Goal: Task Accomplishment & Management: Use online tool/utility

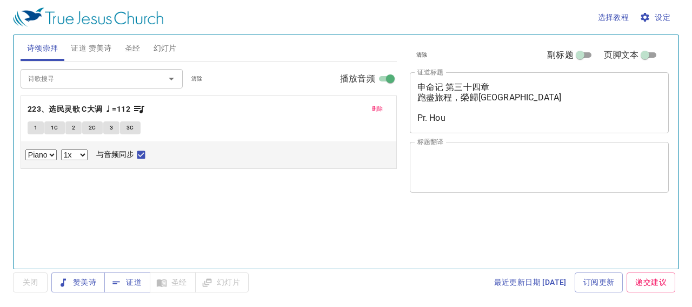
select select "1"
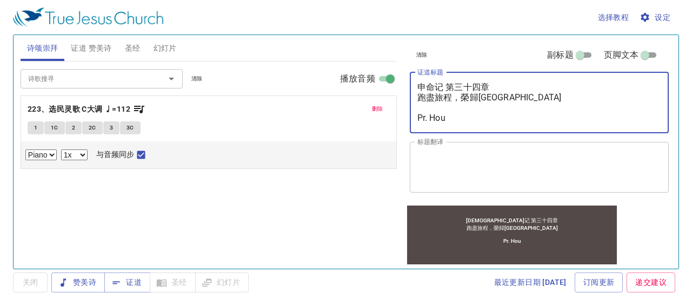
drag, startPoint x: 515, startPoint y: 99, endPoint x: 381, endPoint y: 99, distance: 134.0
click at [381, 99] on div "诗颂崇拜 证道 赞美诗 圣经 幻灯片 诗歌搜寻 诗歌搜寻 清除 播放音频 删除 223、选民灵歌 C大调 ♩=112 1 1C 2 2C 3 3C Piano…" at bounding box center [345, 148] width 659 height 234
type textarea "申命记 第三十四章 Pr. Hou"
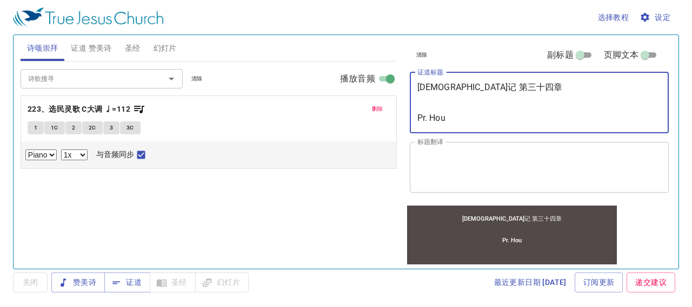
drag, startPoint x: 456, startPoint y: 118, endPoint x: 390, endPoint y: 87, distance: 73.0
click at [390, 87] on div "诗颂崇拜 证道 赞美诗 圣经 幻灯片 诗歌搜寻 诗歌搜寻 清除 播放音频 删除 223、选民灵歌 C大调 ♩=112 1 1C 2 2C 3 3C Piano…" at bounding box center [345, 148] width 659 height 234
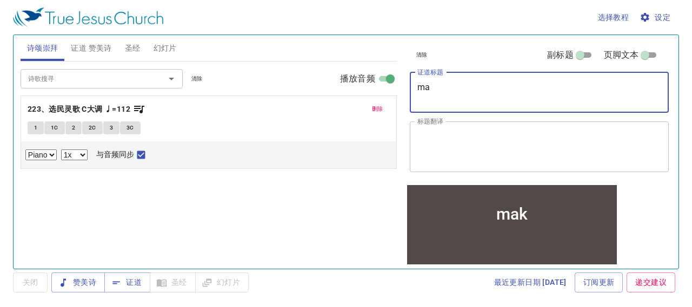
type textarea "m"
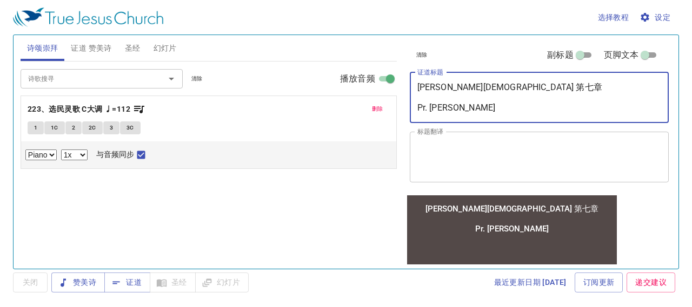
click at [382, 106] on span "删除" at bounding box center [377, 109] width 11 height 10
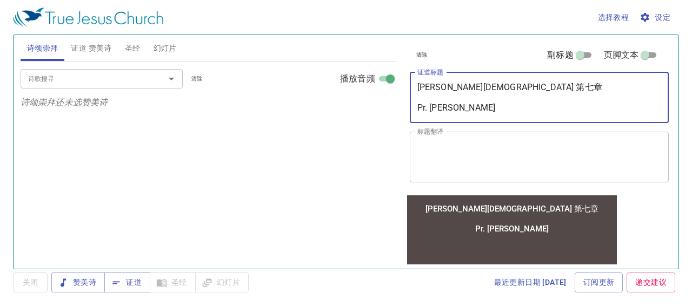
drag, startPoint x: 488, startPoint y: 88, endPoint x: 407, endPoint y: 84, distance: 81.1
click at [407, 84] on div "清除 副标题 页脚文本 证道标题 马可福音 第七章 Pr. Chen x 证道标题 标题翻译 x 标题翻译 副标题 x 副标题 副标题翻译 x 副标题翻译 页…" at bounding box center [538, 114] width 266 height 159
paste textarea
click at [457, 101] on textarea "馬可福音 第七章 Pr. Chen" at bounding box center [539, 97] width 244 height 31
type textarea "馬可福音 第七章 Pr. Chen"
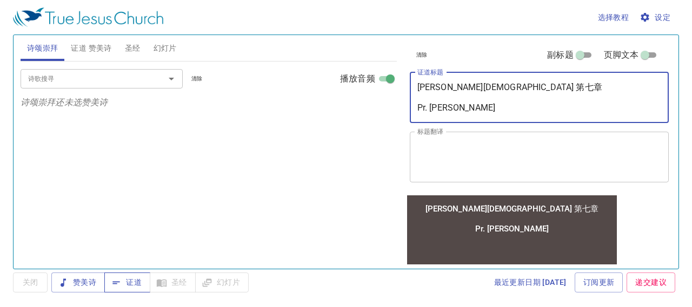
click at [125, 283] on span "证道" at bounding box center [127, 283] width 29 height 14
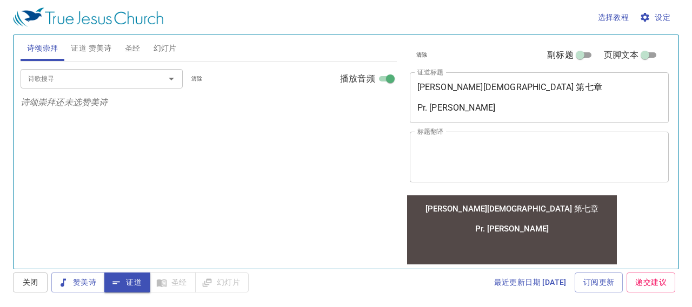
click at [34, 284] on span "关闭" at bounding box center [30, 283] width 17 height 14
click at [132, 282] on span "证道" at bounding box center [127, 283] width 29 height 14
click at [19, 283] on button "关闭" at bounding box center [30, 283] width 35 height 20
click at [416, 86] on div "馬可福音 第七章 Pr. Chen x 证道标题" at bounding box center [539, 97] width 259 height 51
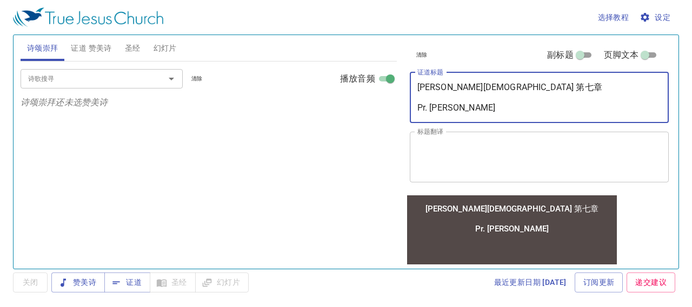
drag, startPoint x: 456, startPoint y: 106, endPoint x: 416, endPoint y: 110, distance: 40.2
click at [416, 110] on div "馬可福音 第七章 Pr. Chen x 证道标题" at bounding box center [539, 97] width 259 height 51
click at [416, 106] on div "馬可福音 第七章 Pr. Chen x 证道标题" at bounding box center [539, 97] width 259 height 51
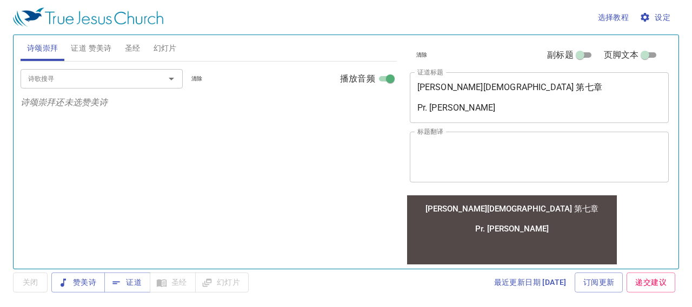
click at [416, 106] on div "馬可福音 第七章 Pr. Chen x 证道标题" at bounding box center [539, 97] width 259 height 51
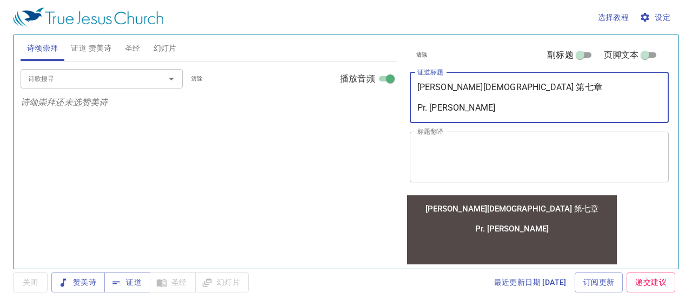
click at [476, 98] on textarea "馬可福音 第七章 Pr. Chen" at bounding box center [539, 97] width 244 height 31
click at [418, 104] on textarea "馬可福音 第七章 Pr. Chen" at bounding box center [539, 97] width 244 height 31
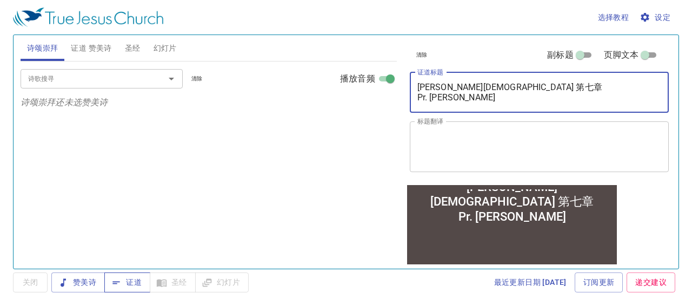
click at [128, 282] on span "证道" at bounding box center [127, 283] width 29 height 14
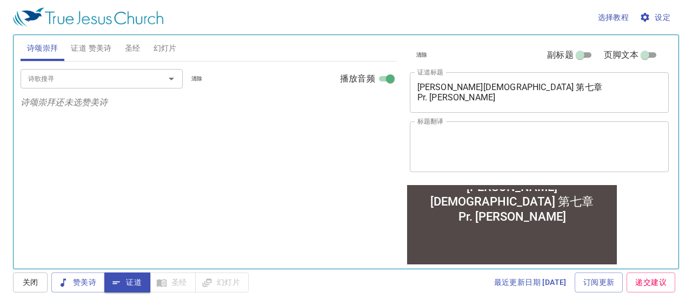
click at [416, 86] on div "馬可福音 第七章 Pr. Chen x 证道标题" at bounding box center [539, 92] width 259 height 41
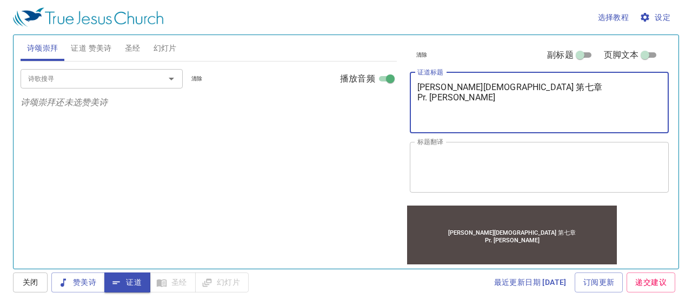
type textarea "馬可福音 第七章 Pr. Chen"
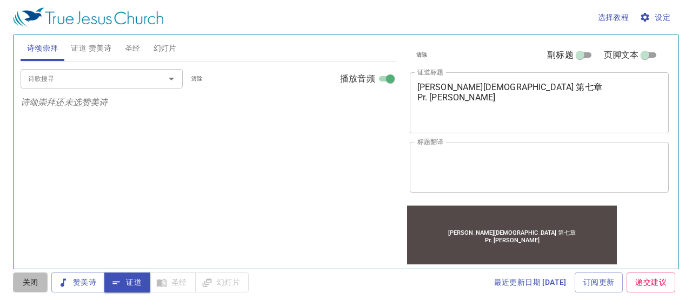
click at [24, 278] on span "关闭" at bounding box center [30, 283] width 17 height 14
click at [124, 285] on span "证道" at bounding box center [127, 283] width 29 height 14
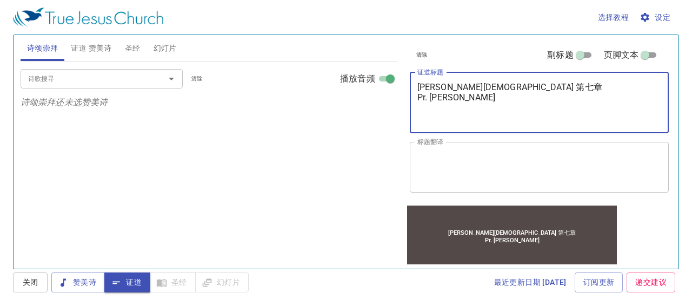
drag, startPoint x: 459, startPoint y: 114, endPoint x: 357, endPoint y: 93, distance: 104.3
click at [357, 93] on div "诗颂崇拜 证道 赞美诗 圣经 幻灯片 诗歌搜寻 诗歌搜寻 清除 播放音频 诗颂崇拜还未选赞美诗 诗歌搜寻 诗歌搜寻 清除 播放音频 证道还未选赞美诗 创世记 …" at bounding box center [345, 148] width 659 height 234
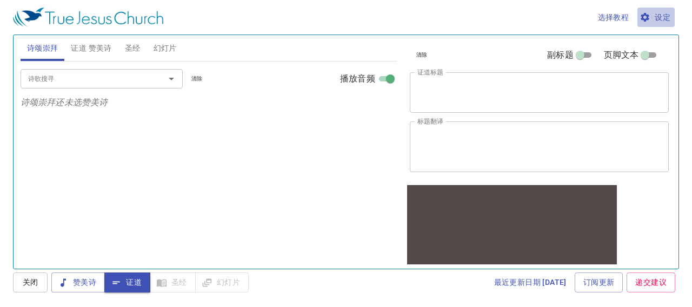
click at [665, 11] on span "设定" at bounding box center [655, 18] width 29 height 14
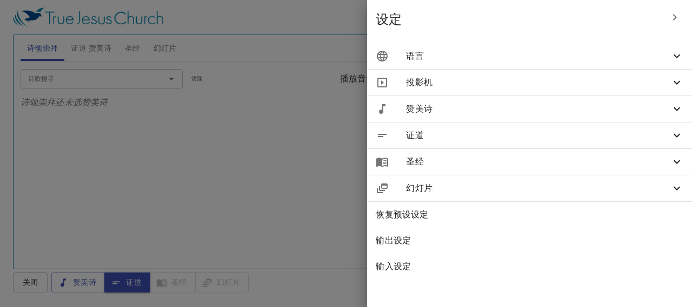
click at [500, 57] on span "语言" at bounding box center [538, 56] width 264 height 13
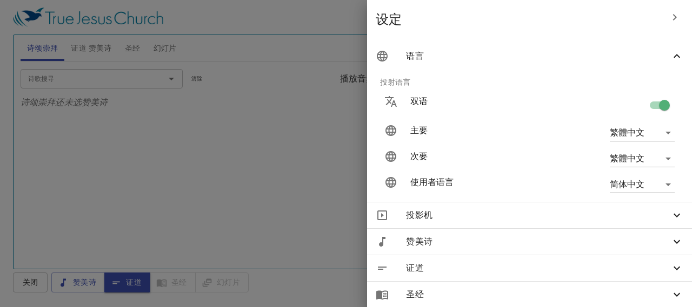
click at [646, 106] on input "checkbox" at bounding box center [664, 107] width 62 height 21
checkbox input "false"
click at [295, 218] on div at bounding box center [346, 153] width 692 height 307
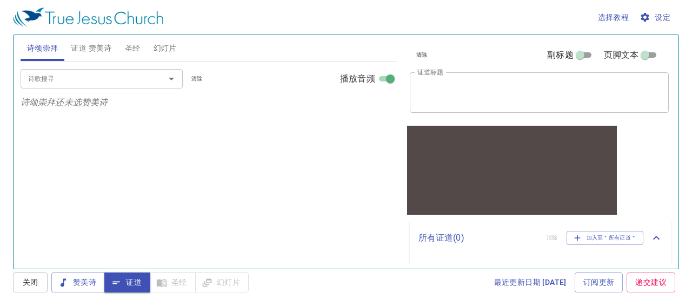
click at [668, 18] on span "设定" at bounding box center [655, 18] width 29 height 14
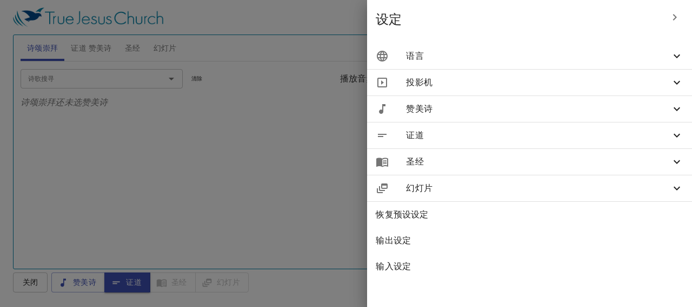
click at [614, 137] on span "证道" at bounding box center [538, 135] width 264 height 13
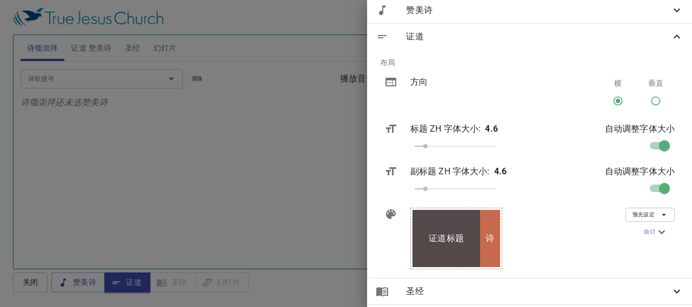
scroll to position [99, 0]
drag, startPoint x: 437, startPoint y: 144, endPoint x: 449, endPoint y: 143, distance: 11.9
click at [449, 143] on div "标题 ZH 字体大小 : 4.6" at bounding box center [478, 138] width 153 height 51
drag, startPoint x: 435, startPoint y: 147, endPoint x: 454, endPoint y: 147, distance: 18.9
click at [454, 147] on div "标题 ZH 字体大小 : 4.6" at bounding box center [478, 138] width 153 height 51
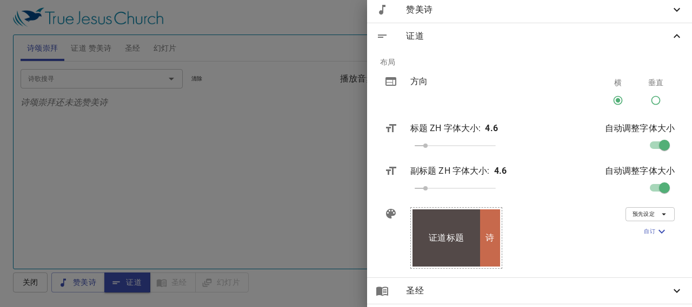
click at [454, 147] on div "标题 ZH 字体大小 : 4.6" at bounding box center [478, 138] width 153 height 51
click at [658, 126] on p "自动调整字体大小" at bounding box center [640, 128] width 70 height 13
click at [648, 146] on input "checkbox" at bounding box center [664, 147] width 62 height 21
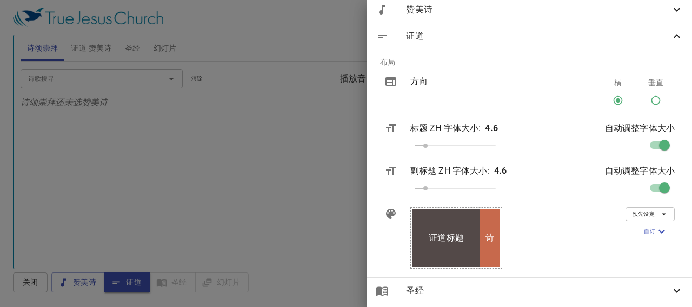
checkbox input "false"
click at [283, 187] on div at bounding box center [346, 153] width 692 height 307
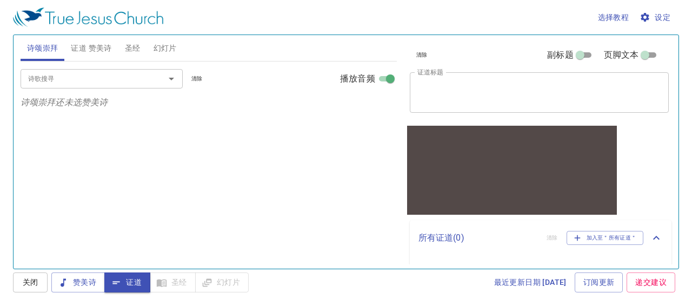
click at [481, 86] on textarea "证道标题" at bounding box center [539, 92] width 244 height 21
click at [453, 147] on div at bounding box center [511, 164] width 210 height 58
click at [436, 106] on div "x 证道标题" at bounding box center [539, 92] width 259 height 41
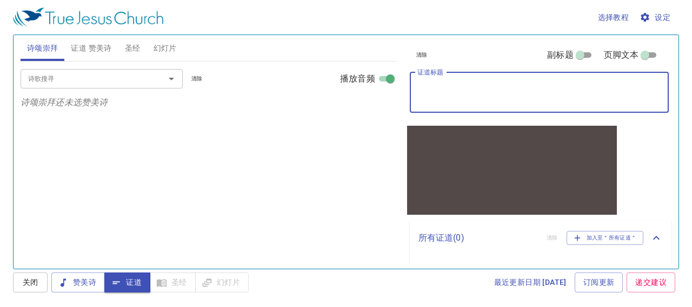
paste textarea "[PERSON_NAME][DEMOGRAPHIC_DATA] 第七章"
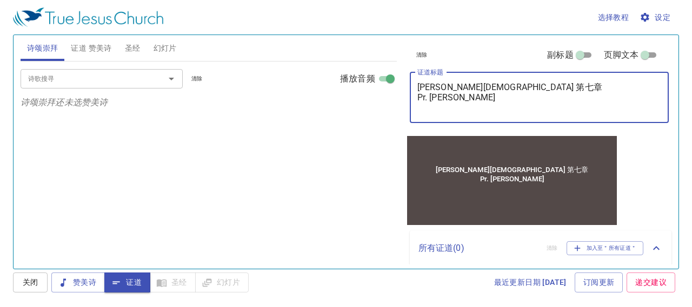
type textarea "馬可福音 第七章 Pr. Chen"
click at [21, 296] on div "选择教程 设定 诗颂崇拜 证道 赞美诗 圣经 幻灯片 诗歌搜寻 诗歌搜寻 清除 播放音频 诗颂崇拜还未选赞美诗 诗歌搜寻 诗歌搜寻 清除 播放音频 证道还未选…" at bounding box center [346, 153] width 692 height 307
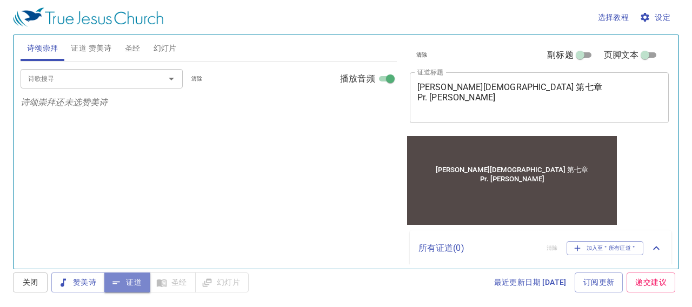
click at [118, 279] on icon "button" at bounding box center [116, 283] width 11 height 11
click at [29, 285] on span "关闭" at bounding box center [30, 283] width 17 height 14
click at [131, 279] on span "证道" at bounding box center [127, 283] width 29 height 14
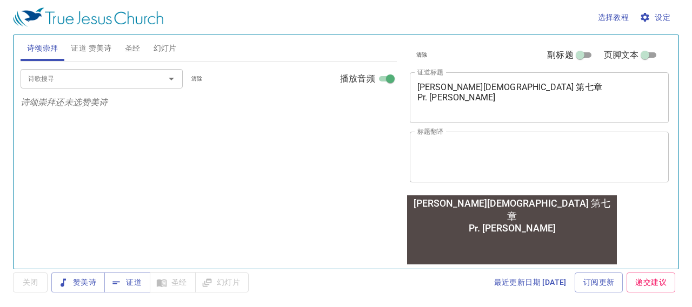
click at [660, 17] on span "设定" at bounding box center [655, 18] width 29 height 14
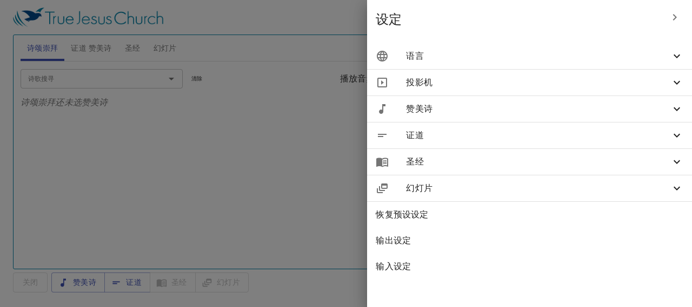
click at [584, 137] on span "证道" at bounding box center [538, 135] width 264 height 13
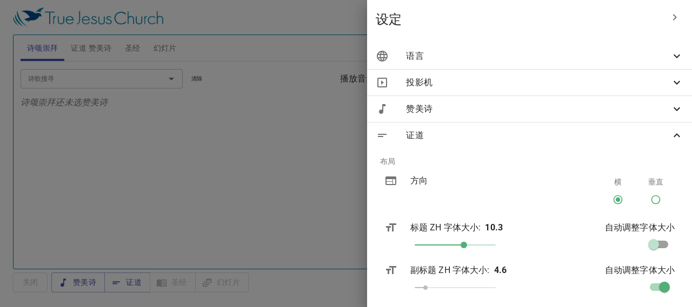
click at [249, 211] on div at bounding box center [346, 153] width 692 height 307
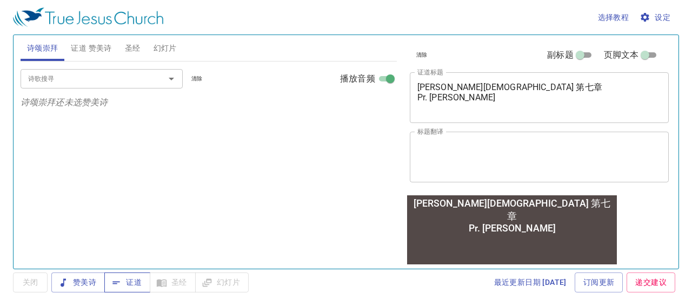
click at [131, 291] on button "证道" at bounding box center [127, 283] width 46 height 20
click at [476, 100] on textarea "馬可福音 第七章 Pr. Chen" at bounding box center [539, 97] width 244 height 31
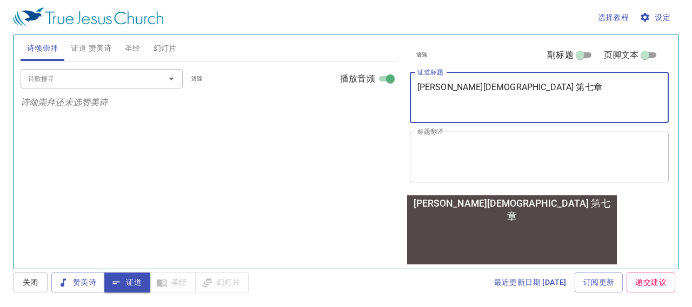
type textarea "[PERSON_NAME][DEMOGRAPHIC_DATA] 第七章"
click at [487, 164] on textarea "标题翻译" at bounding box center [539, 157] width 244 height 31
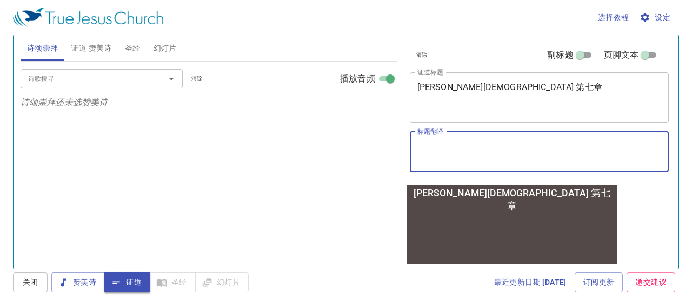
type textarea "P"
type textarea "Pr. [PERSON_NAME]"
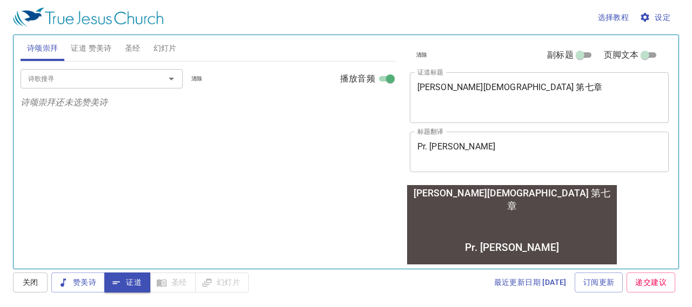
click at [288, 176] on div "诗歌搜寻 诗歌搜寻 清除 播放音频 诗颂崇拜还未选赞美诗" at bounding box center [209, 161] width 376 height 198
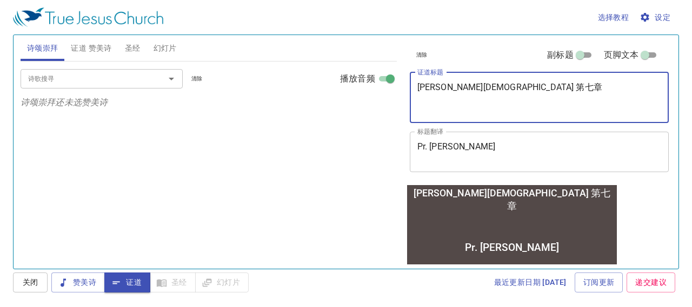
click at [418, 87] on textarea "[PERSON_NAME][DEMOGRAPHIC_DATA] 第七章" at bounding box center [539, 97] width 244 height 31
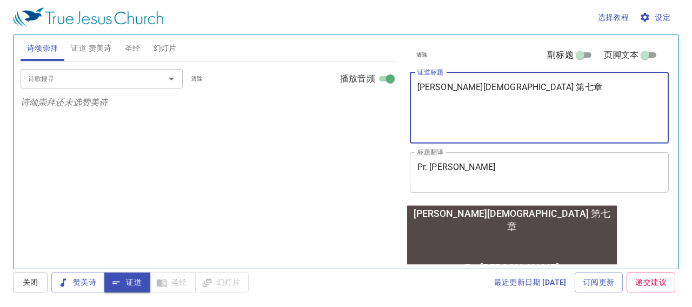
type textarea "[PERSON_NAME][DEMOGRAPHIC_DATA] 第七章"
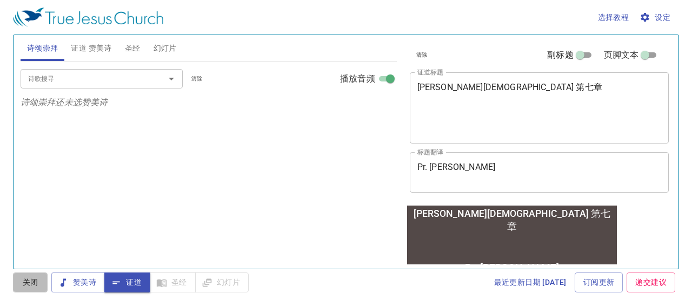
click at [31, 278] on span "关闭" at bounding box center [30, 283] width 17 height 14
click at [132, 285] on span "证道" at bounding box center [127, 283] width 29 height 14
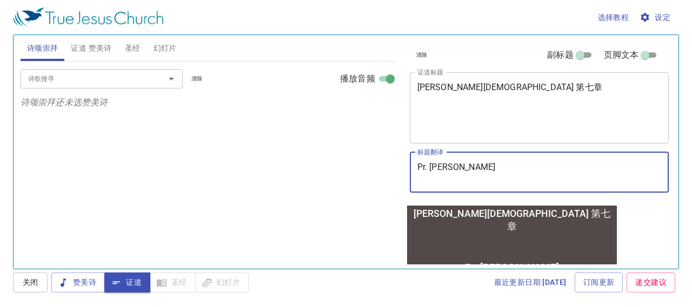
drag, startPoint x: 462, startPoint y: 179, endPoint x: 333, endPoint y: 159, distance: 130.2
click at [333, 159] on div "诗颂崇拜 证道 赞美诗 圣经 幻灯片 诗歌搜寻 诗歌搜寻 清除 播放音频 诗颂崇拜还未选赞美诗 诗歌搜寻 诗歌搜寻 清除 播放音频 证道还未选赞美诗 创世记 …" at bounding box center [345, 148] width 659 height 234
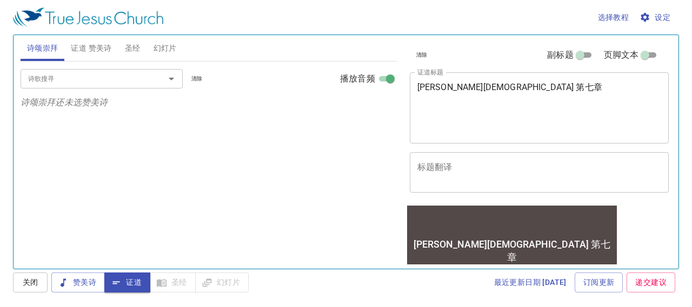
click at [413, 108] on div "馬可福音 第七章 x 证道标题" at bounding box center [539, 107] width 259 height 71
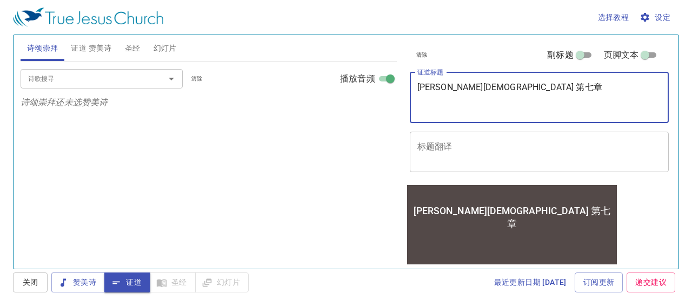
click at [492, 86] on textarea "[PERSON_NAME][DEMOGRAPHIC_DATA] 第七章" at bounding box center [539, 97] width 244 height 31
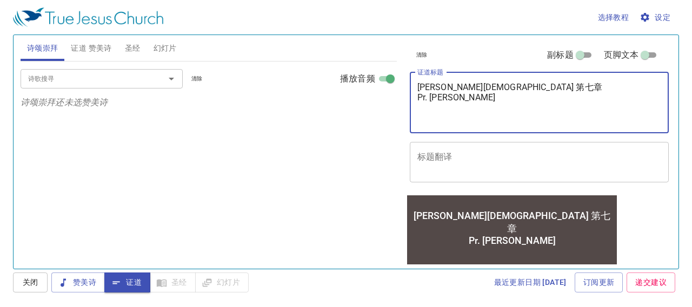
click at [340, 169] on div "诗歌搜寻 诗歌搜寻 清除 播放音频 诗颂崇拜还未选赞美诗" at bounding box center [209, 161] width 376 height 198
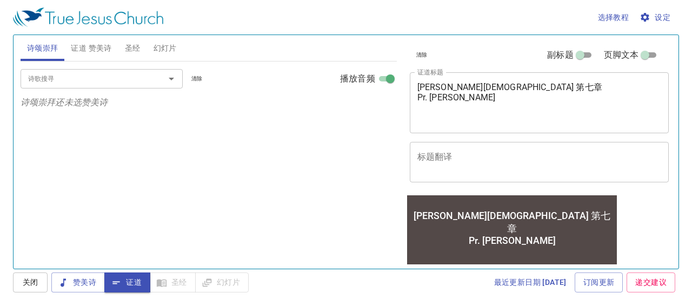
click at [29, 285] on span "关闭" at bounding box center [30, 283] width 17 height 14
click at [124, 285] on span "证道" at bounding box center [127, 283] width 29 height 14
click at [420, 101] on textarea "馬可福音 第七章 Pr. Chen" at bounding box center [539, 102] width 244 height 41
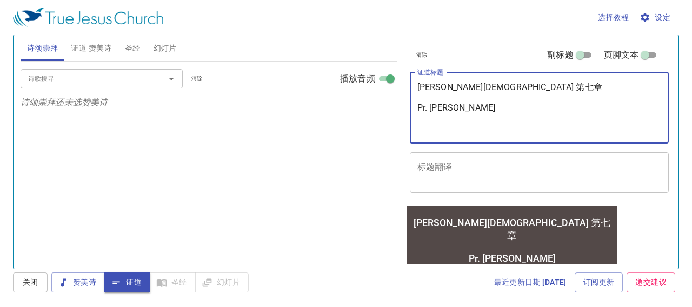
type textarea "[PERSON_NAME][DEMOGRAPHIC_DATA] 第七章 Pr. [PERSON_NAME]"
click at [29, 283] on span "关闭" at bounding box center [30, 283] width 17 height 14
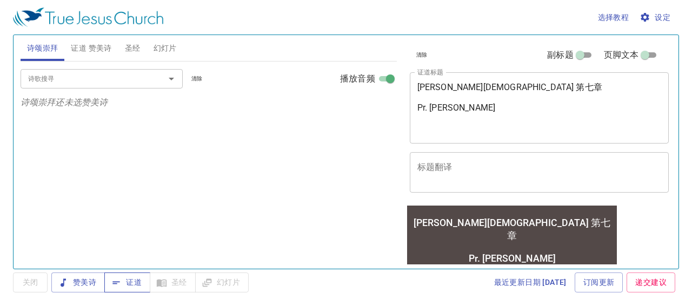
click at [133, 290] on button "证道" at bounding box center [127, 283] width 46 height 20
click at [86, 283] on span "赞美诗" at bounding box center [78, 283] width 36 height 14
click at [111, 82] on input "诗歌搜寻" at bounding box center [86, 78] width 124 height 12
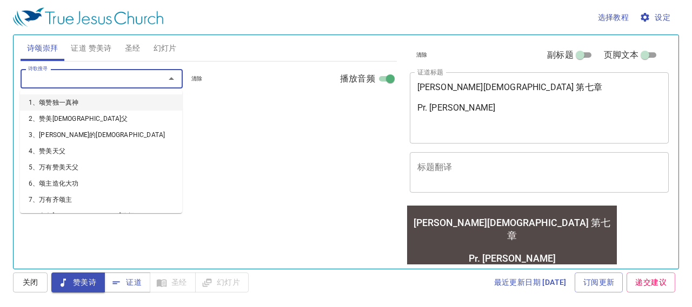
click at [52, 123] on li "2、赞美[DEMOGRAPHIC_DATA]父" at bounding box center [101, 119] width 162 height 16
select select "1"
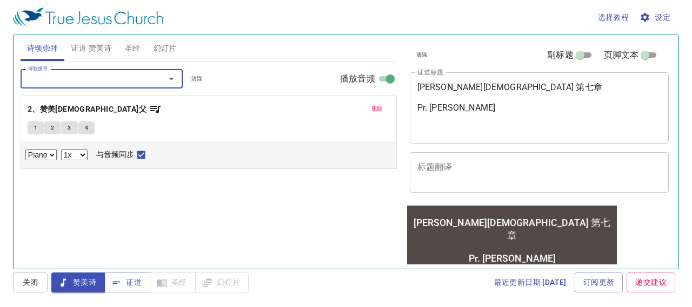
click at [172, 77] on icon "Open" at bounding box center [171, 78] width 13 height 13
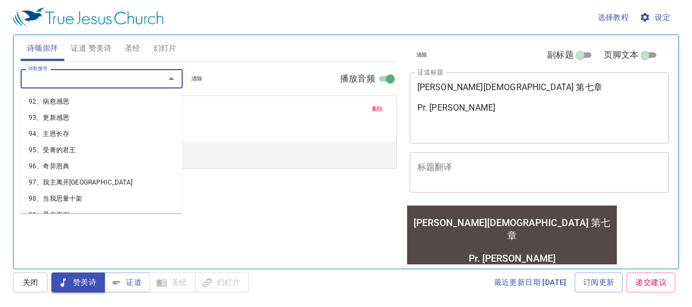
scroll to position [1472, 0]
click at [61, 190] on li "98、当我思量十架" at bounding box center [101, 197] width 162 height 16
select select "1"
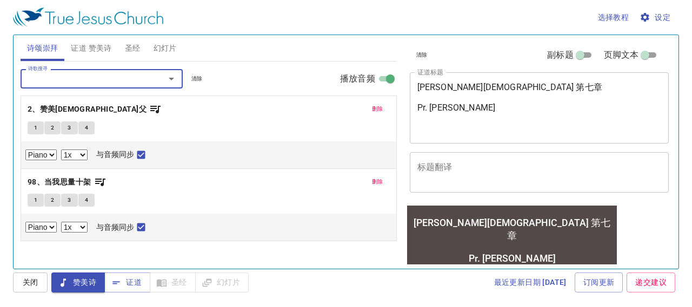
click at [129, 79] on input "诗歌搜寻" at bounding box center [86, 78] width 124 height 12
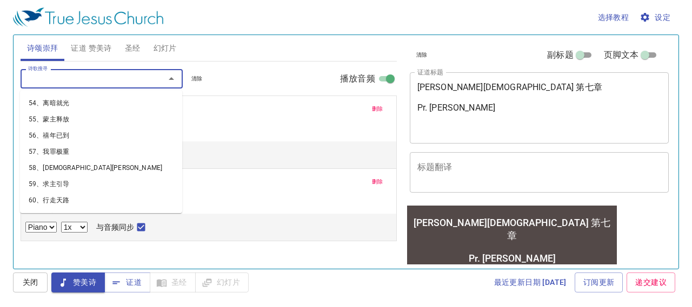
scroll to position [853, 0]
click at [51, 144] on li "57、我罪极重" at bounding box center [101, 151] width 162 height 16
select select "1"
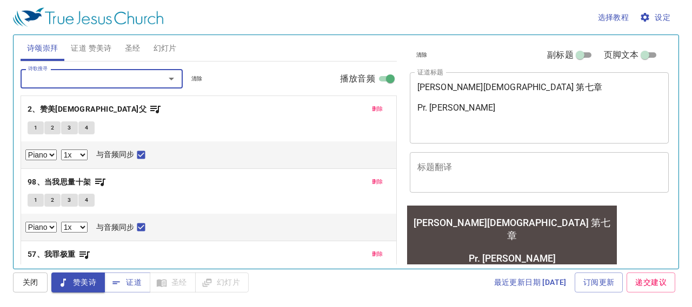
click at [110, 76] on input "诗歌搜寻" at bounding box center [86, 78] width 124 height 12
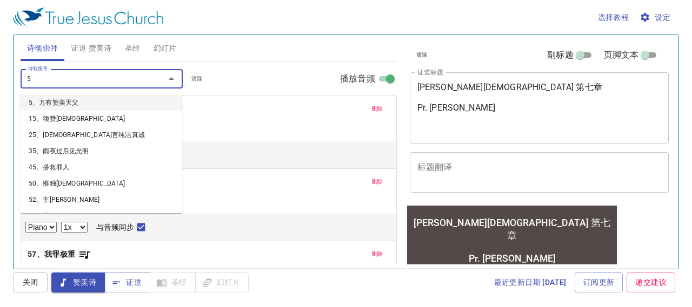
type input "58"
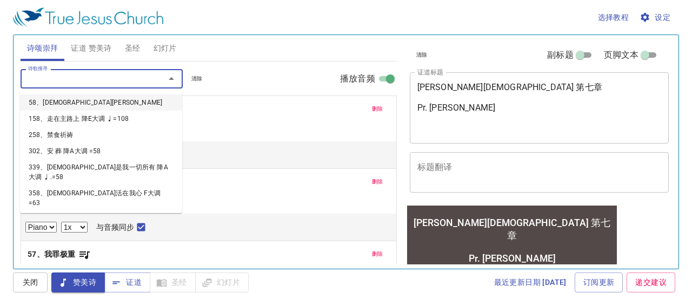
select select "1"
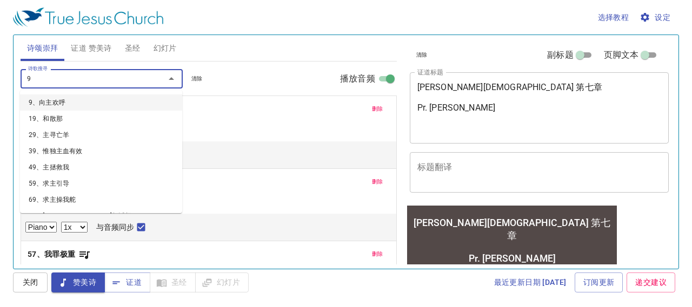
type input "97"
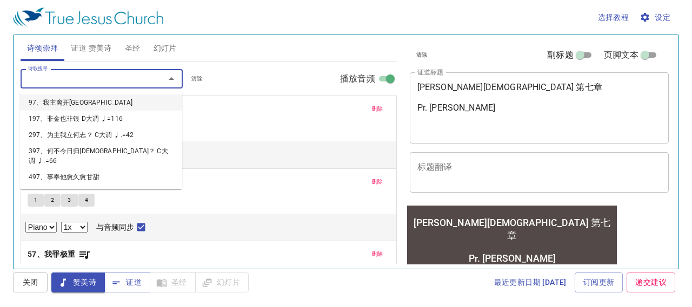
select select "1"
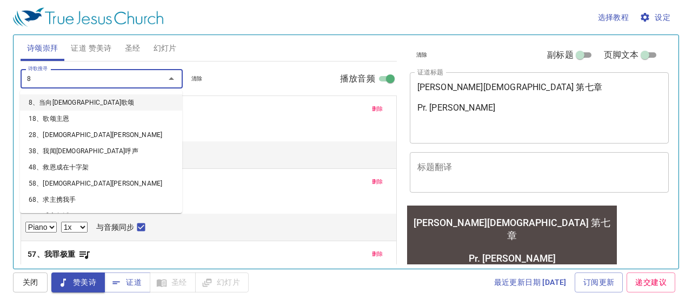
type input "80"
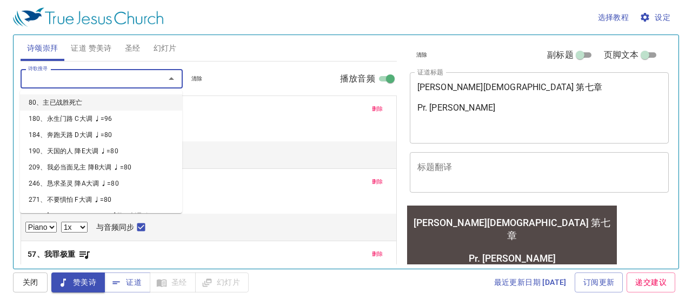
select select "1"
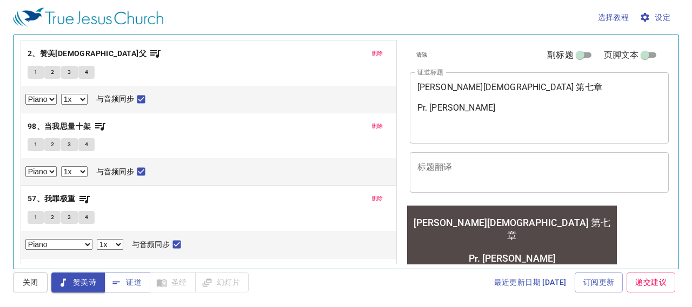
select select "1"
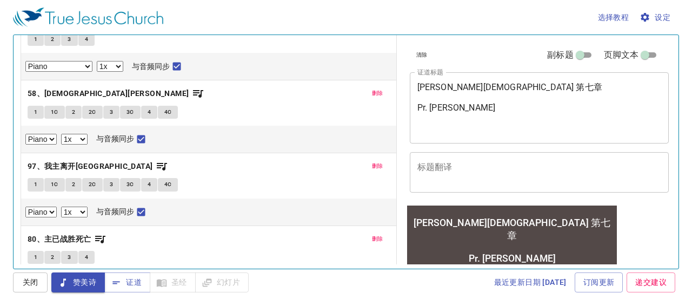
select select "1"
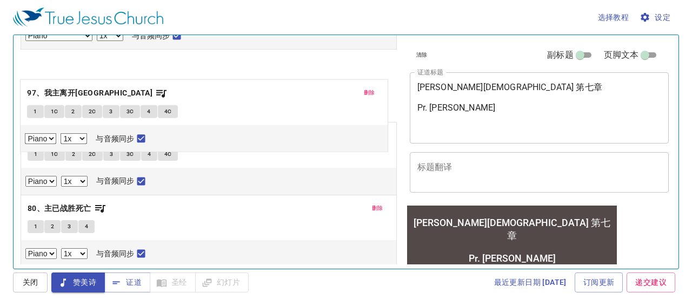
select select "1"
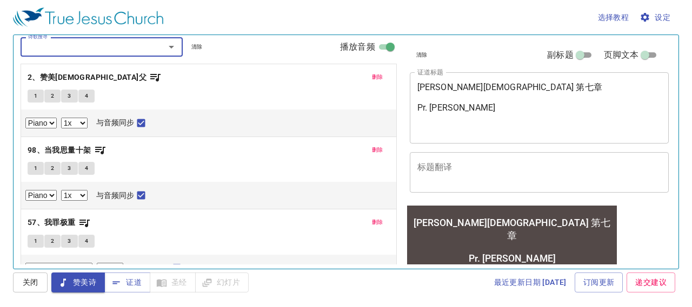
scroll to position [0, 0]
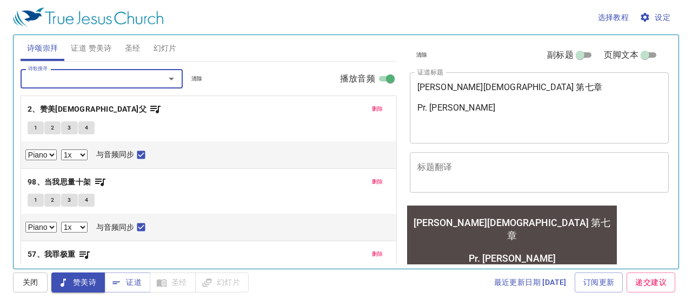
click at [35, 127] on span "1" at bounding box center [35, 128] width 3 height 10
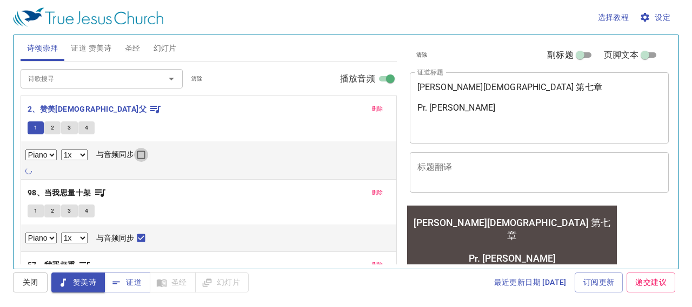
click at [142, 155] on input "与音频同步" at bounding box center [141, 157] width 14 height 14
click at [25, 285] on span "关闭" at bounding box center [30, 283] width 17 height 14
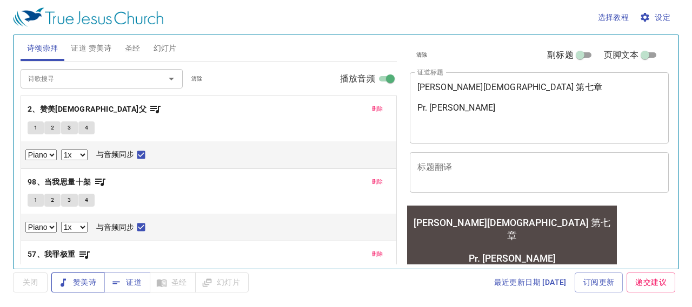
click at [84, 287] on span "赞美诗" at bounding box center [78, 283] width 36 height 14
click at [36, 128] on span "1" at bounding box center [35, 128] width 3 height 10
checkbox input "false"
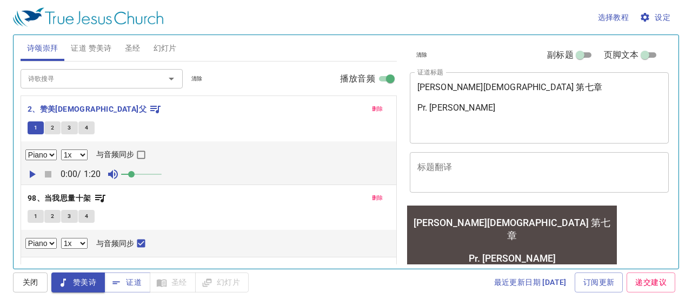
click at [615, 114] on textarea "[PERSON_NAME][DEMOGRAPHIC_DATA] 第七章 Pr. [PERSON_NAME]" at bounding box center [539, 107] width 244 height 51
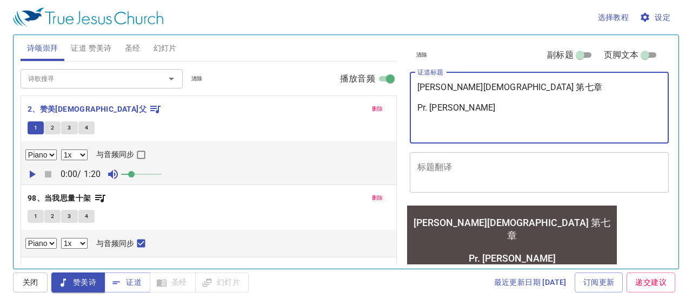
click at [664, 17] on span "设定" at bounding box center [655, 18] width 29 height 14
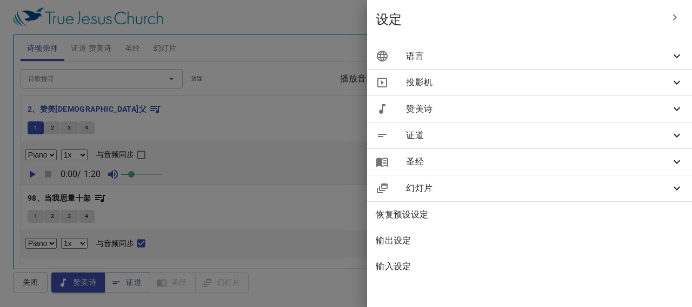
click at [653, 15] on span "设定" at bounding box center [519, 19] width 286 height 17
click at [667, 59] on span "语言" at bounding box center [538, 56] width 264 height 13
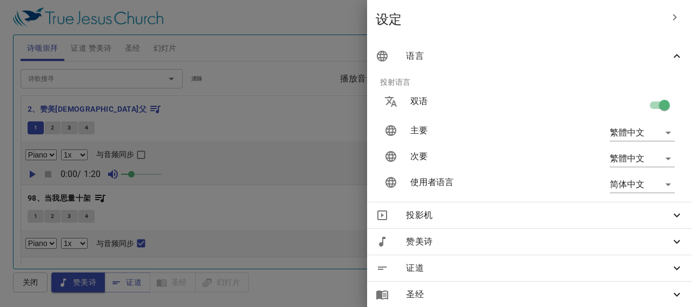
click at [646, 103] on input "checkbox" at bounding box center [664, 107] width 62 height 21
checkbox input "false"
click at [300, 125] on div at bounding box center [346, 153] width 692 height 307
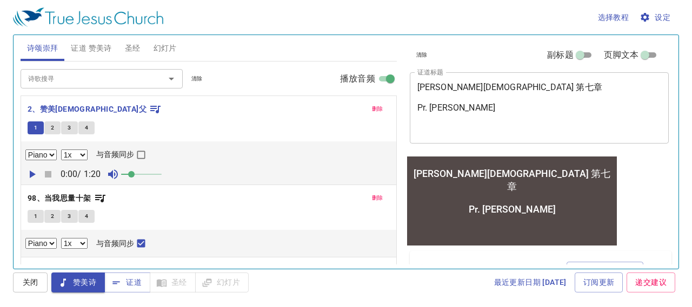
click at [137, 155] on input "与音频同步" at bounding box center [141, 157] width 14 height 14
checkbox input "true"
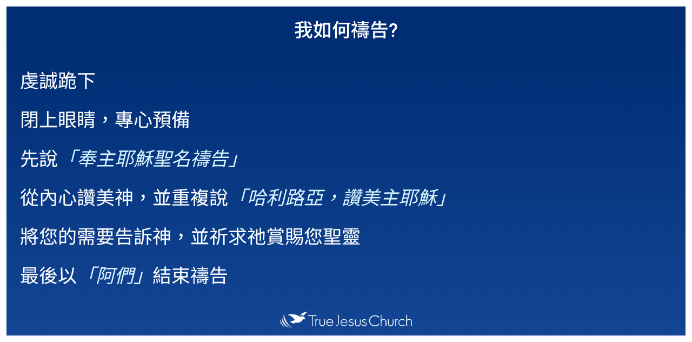
click at [179, 182] on p "從內心讚美[DEMOGRAPHIC_DATA]，並重複說 「[PERSON_NAME]路亞，讚美主[DEMOGRAPHIC_DATA]」" at bounding box center [237, 196] width 435 height 28
click at [85, 221] on p "將您的需要告訴神，並祈求祂賞賜您聖靈" at bounding box center [237, 235] width 435 height 28
click at [212, 123] on p "閉上眼睛，專心預備" at bounding box center [237, 118] width 435 height 28
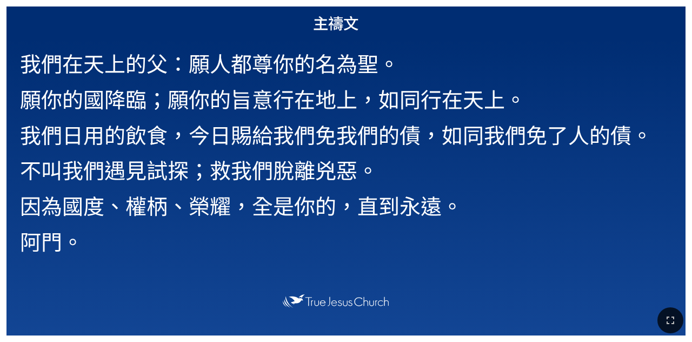
click at [405, 180] on p "不叫我們遇見試探；救我們脫離兇惡。" at bounding box center [336, 169] width 632 height 30
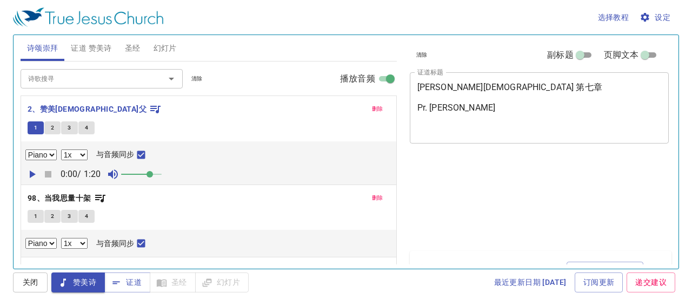
select select "1"
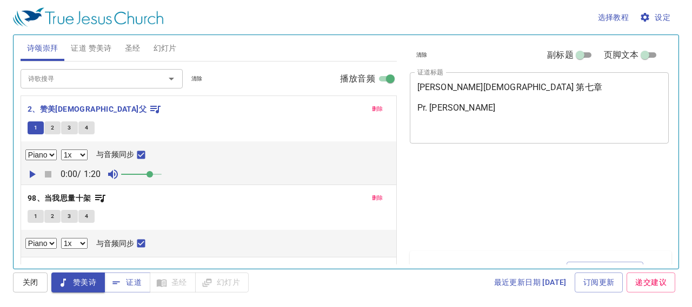
select select "1"
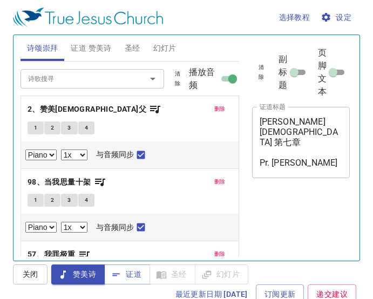
select select "1"
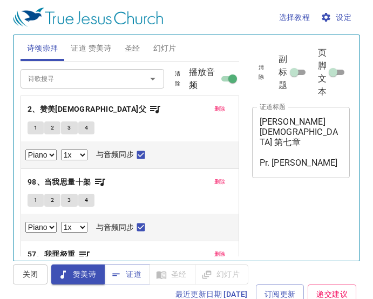
select select "1"
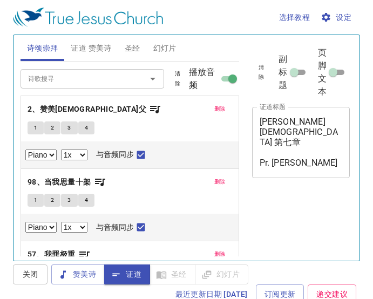
select select "1"
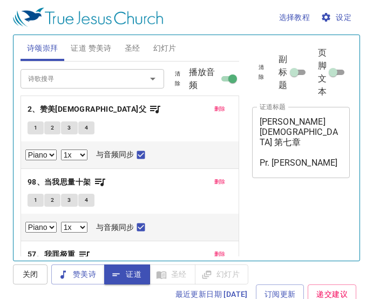
select select "1"
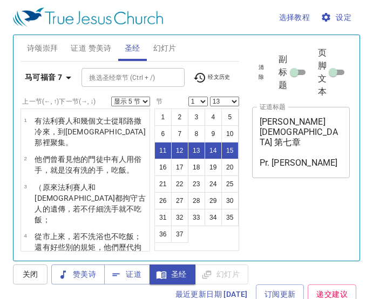
select select "5"
select select "13"
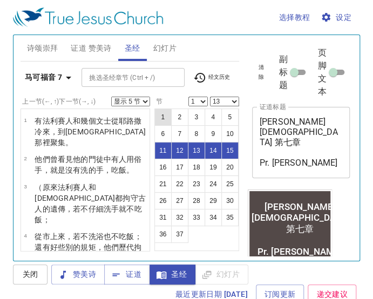
click at [170, 83] on div at bounding box center [173, 77] width 14 height 15
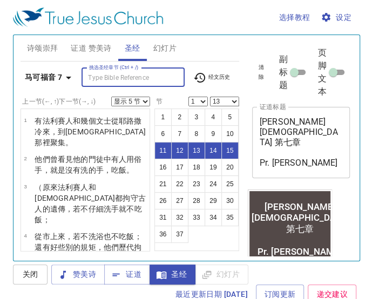
scroll to position [404, 0]
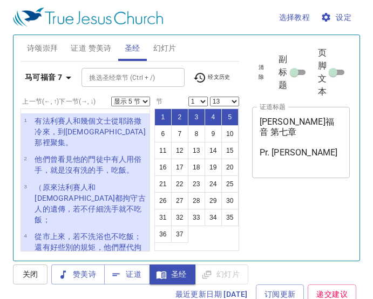
select select "5"
select select "13"
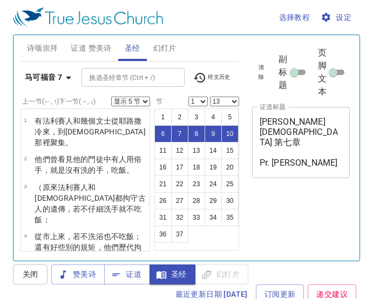
select select "5"
select select "13"
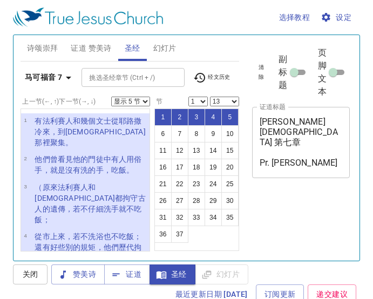
select select "5"
select select "13"
select select "5"
select select "13"
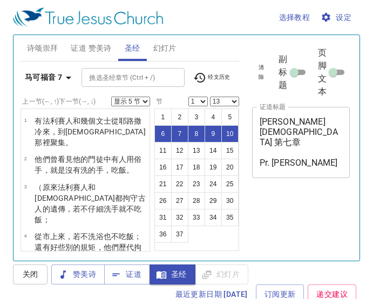
select select "5"
select select "13"
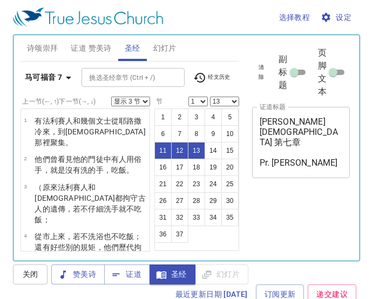
select select "3"
select select "13"
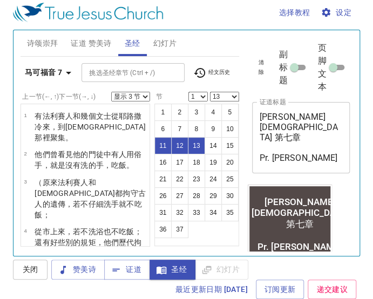
scroll to position [344, 0]
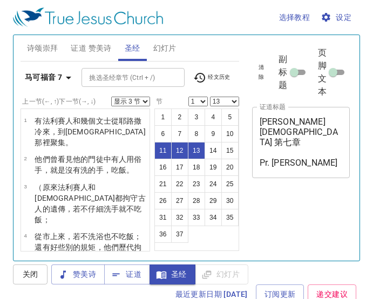
select select "3"
select select "13"
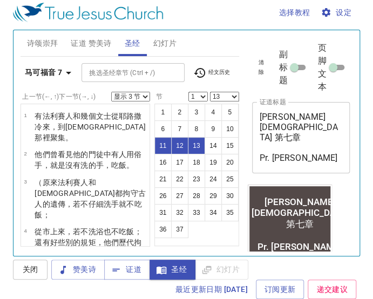
scroll to position [344, 0]
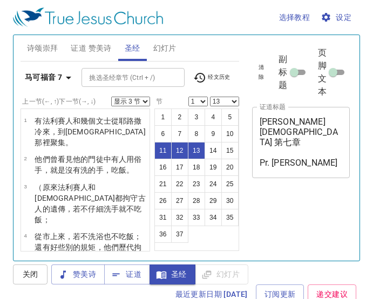
select select "3"
select select "13"
select select "3"
select select "13"
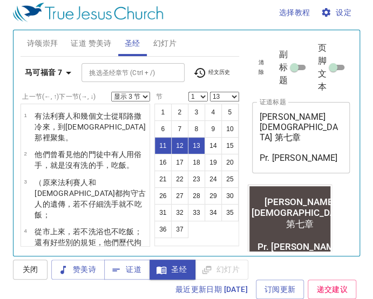
scroll to position [425, 0]
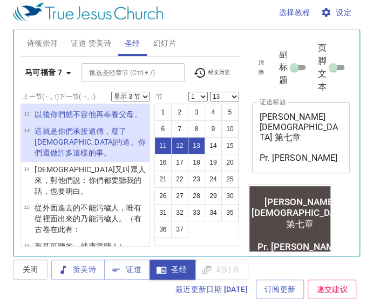
click at [52, 76] on b "马可福音 7" at bounding box center [43, 73] width 37 height 14
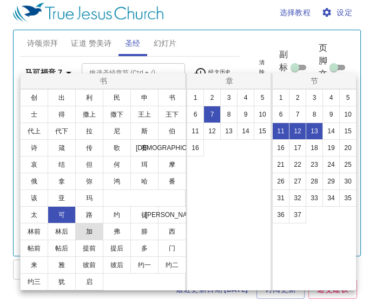
click at [90, 231] on button "加" at bounding box center [89, 231] width 28 height 17
select select "1"
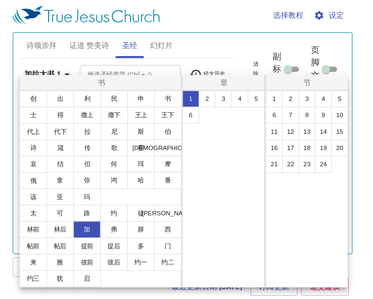
scroll to position [0, 0]
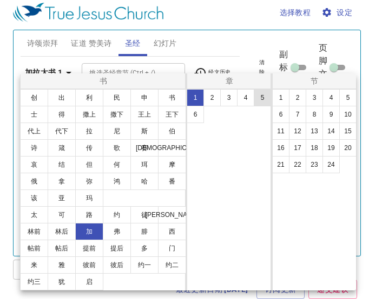
click at [259, 106] on button "5" at bounding box center [261, 97] width 17 height 17
click at [335, 149] on button "19" at bounding box center [330, 147] width 17 height 17
select select "19"
select select
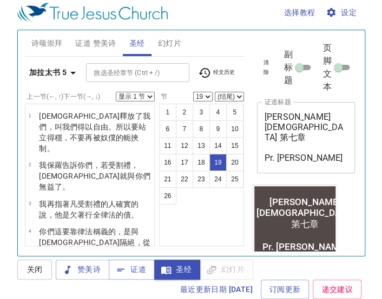
scroll to position [531, 0]
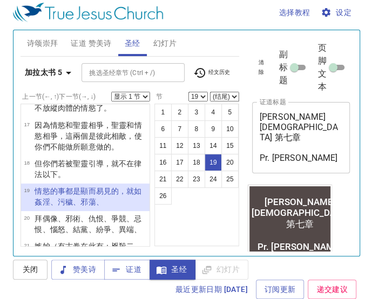
click at [131, 99] on select "显示 1 节 显示 2 节 显示 3 节 显示 4 节 显示 5 节" at bounding box center [130, 97] width 39 height 10
click at [111, 92] on select "显示 1 节 显示 2 节 显示 3 节 显示 4 节 显示 5 节" at bounding box center [130, 97] width 39 height 10
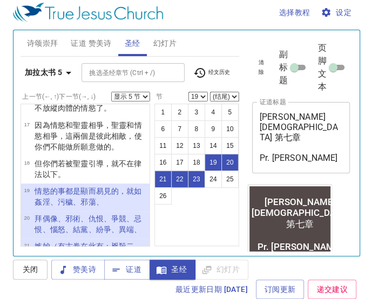
click at [43, 73] on b "加拉太书 5" at bounding box center [43, 73] width 37 height 14
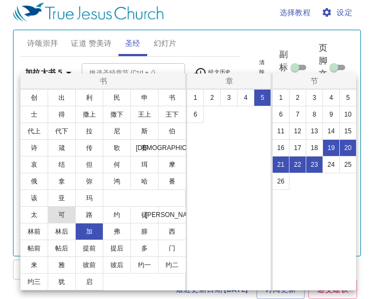
click at [64, 213] on button "可" at bounding box center [62, 214] width 28 height 17
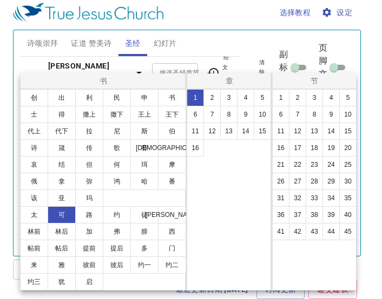
select select "1"
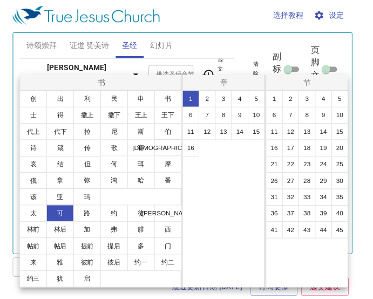
scroll to position [0, 0]
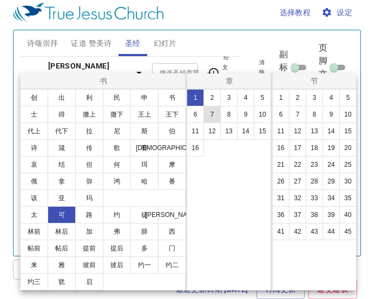
click at [211, 114] on button "7" at bounding box center [211, 114] width 17 height 17
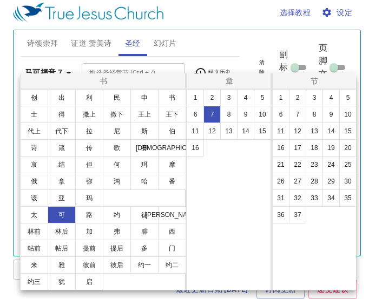
click at [230, 28] on div at bounding box center [191, 149] width 382 height 299
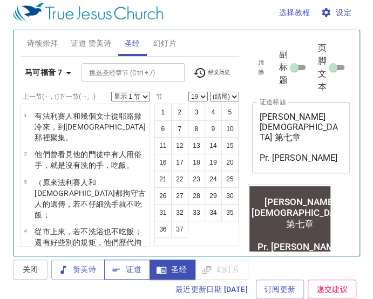
click at [132, 269] on span "证道" at bounding box center [127, 270] width 29 height 14
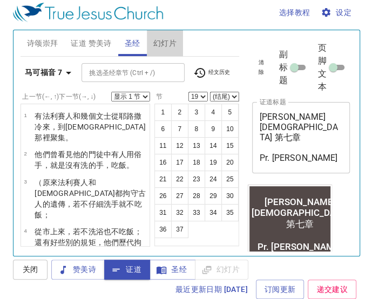
click at [171, 40] on span "幻灯片" at bounding box center [164, 44] width 23 height 14
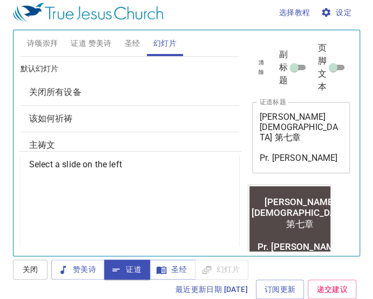
click at [68, 121] on span "该如何祈祷" at bounding box center [51, 118] width 44 height 10
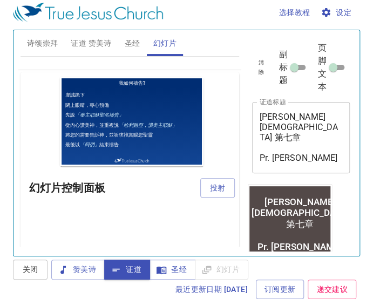
scroll to position [81, 0]
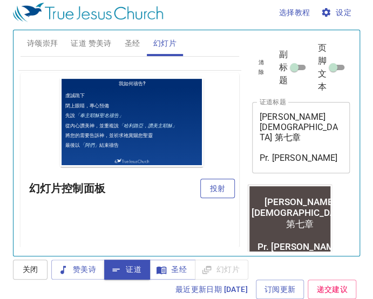
click at [209, 190] on span "投射" at bounding box center [217, 189] width 17 height 14
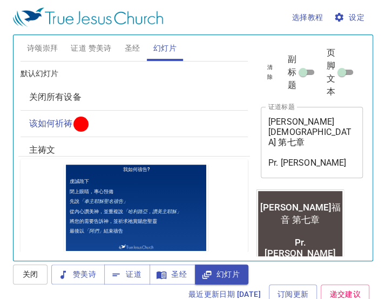
scroll to position [64, 0]
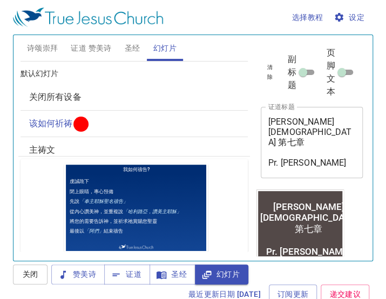
scroll to position [64, 0]
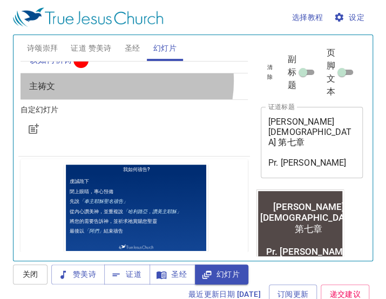
click at [113, 81] on span "主祷文" at bounding box center [134, 86] width 210 height 13
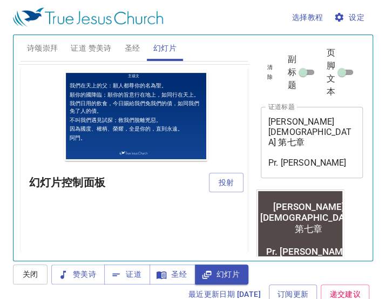
scroll to position [55, 0]
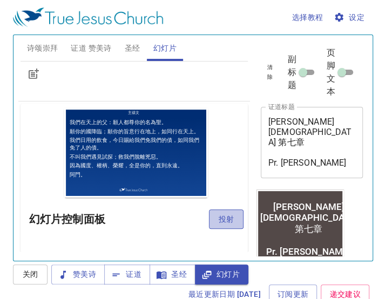
click at [220, 218] on span "投射" at bounding box center [226, 220] width 17 height 14
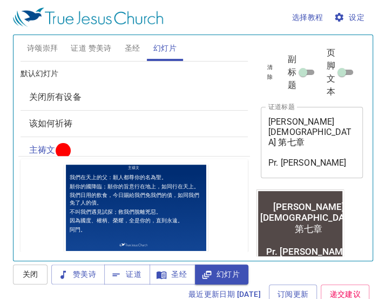
scroll to position [64, 0]
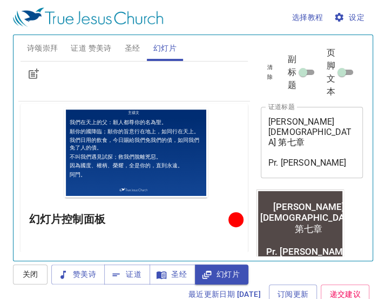
click at [160, 232] on div "预览 幻灯片控制面板" at bounding box center [135, 197] width 228 height 186
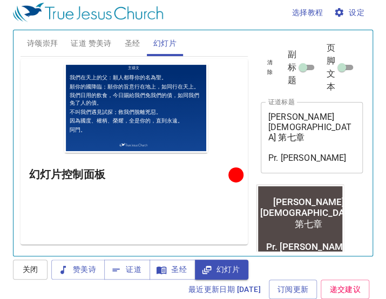
scroll to position [0, 0]
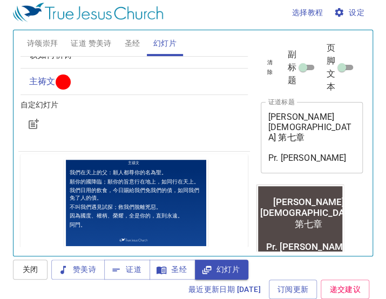
click at [130, 44] on span "圣经" at bounding box center [133, 44] width 16 height 14
